Goal: Information Seeking & Learning: Learn about a topic

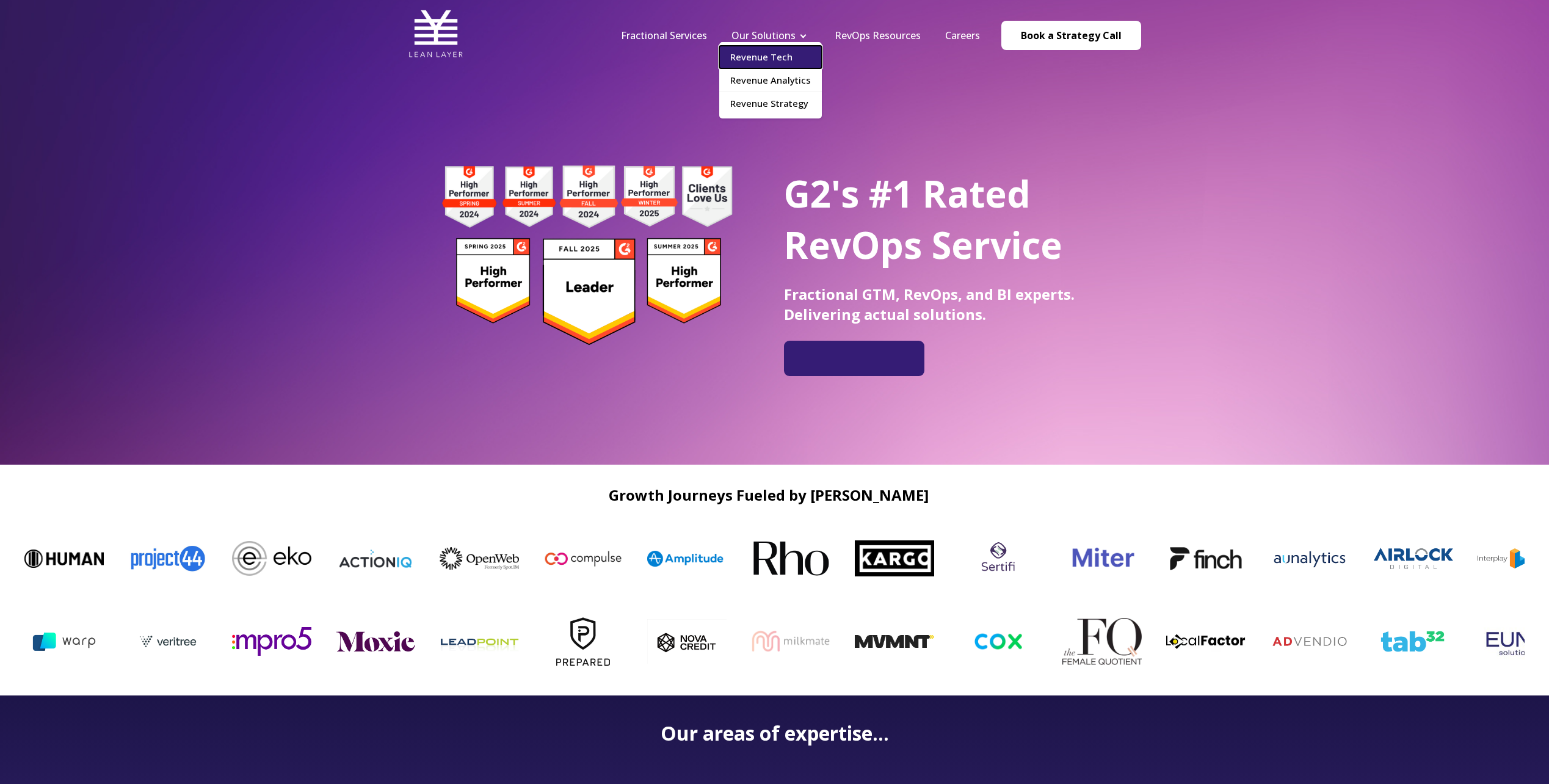
click at [773, 62] on link "Revenue Tech" at bounding box center [771, 57] width 103 height 23
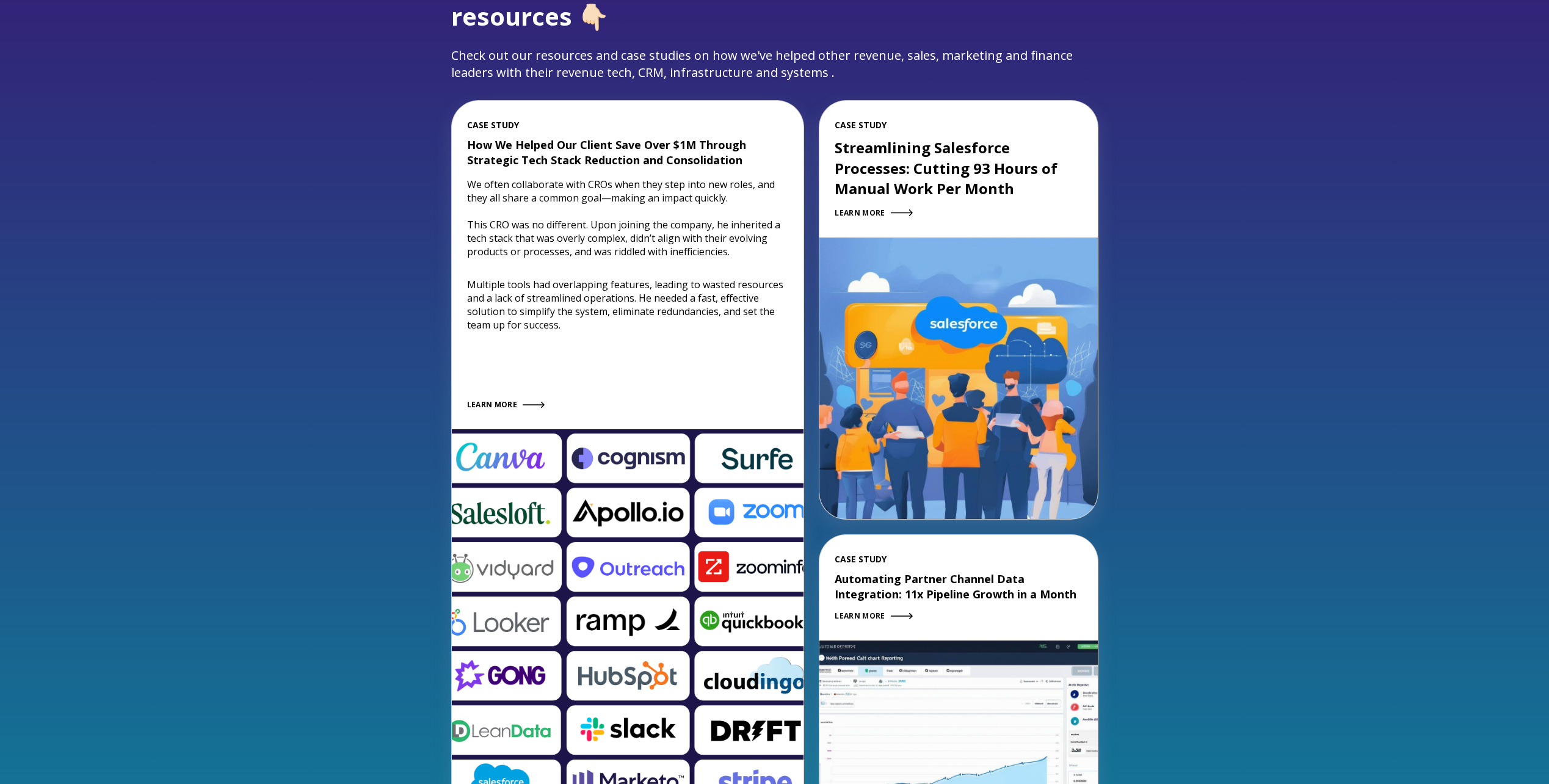
scroll to position [1526, 0]
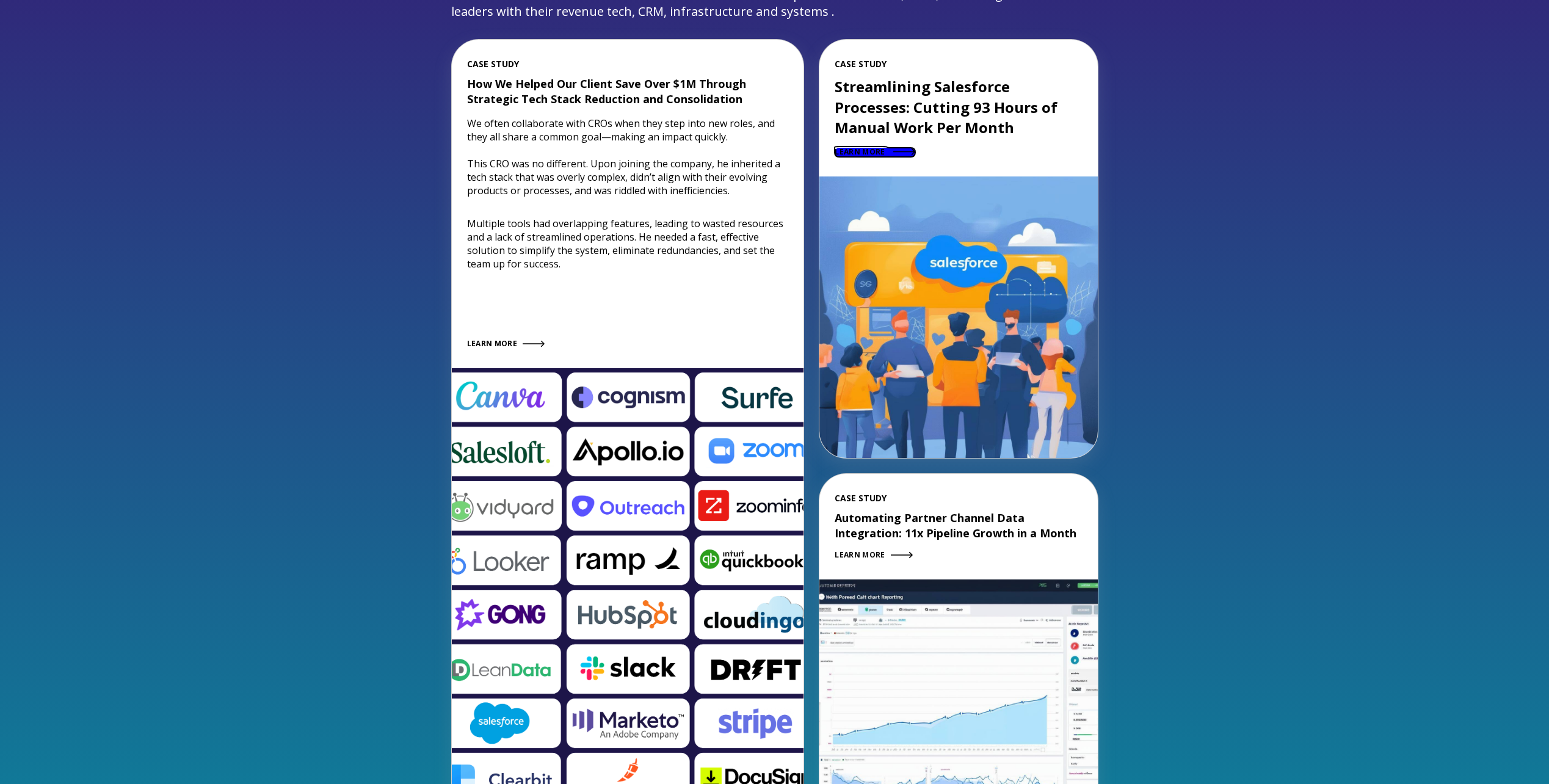
click at [866, 153] on span "LEARN MORE" at bounding box center [859, 152] width 50 height 11
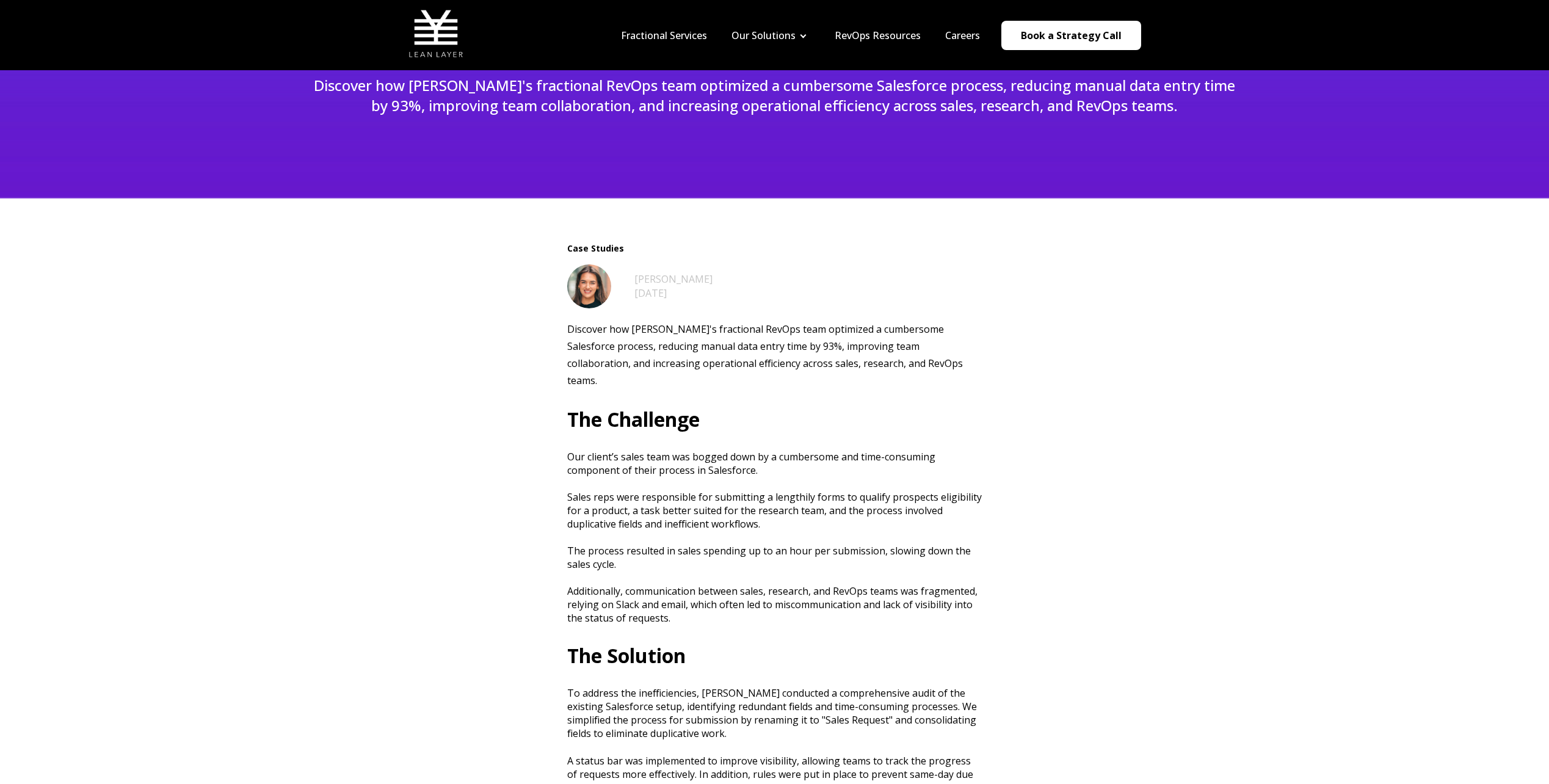
scroll to position [122, 0]
